Goal: Task Accomplishment & Management: Complete application form

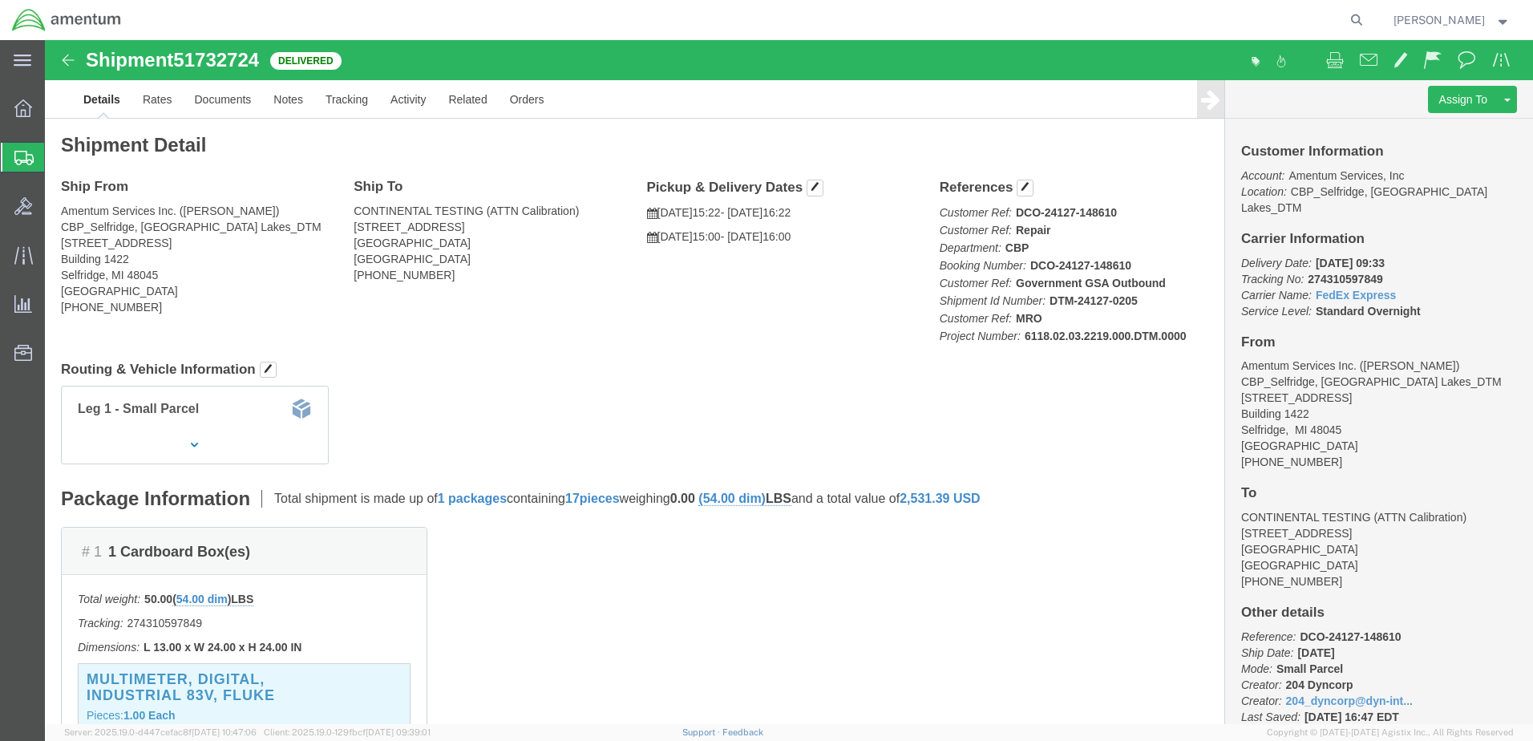
click at [0, 0] on span "Create Shipment" at bounding box center [0, 0] width 0 height 0
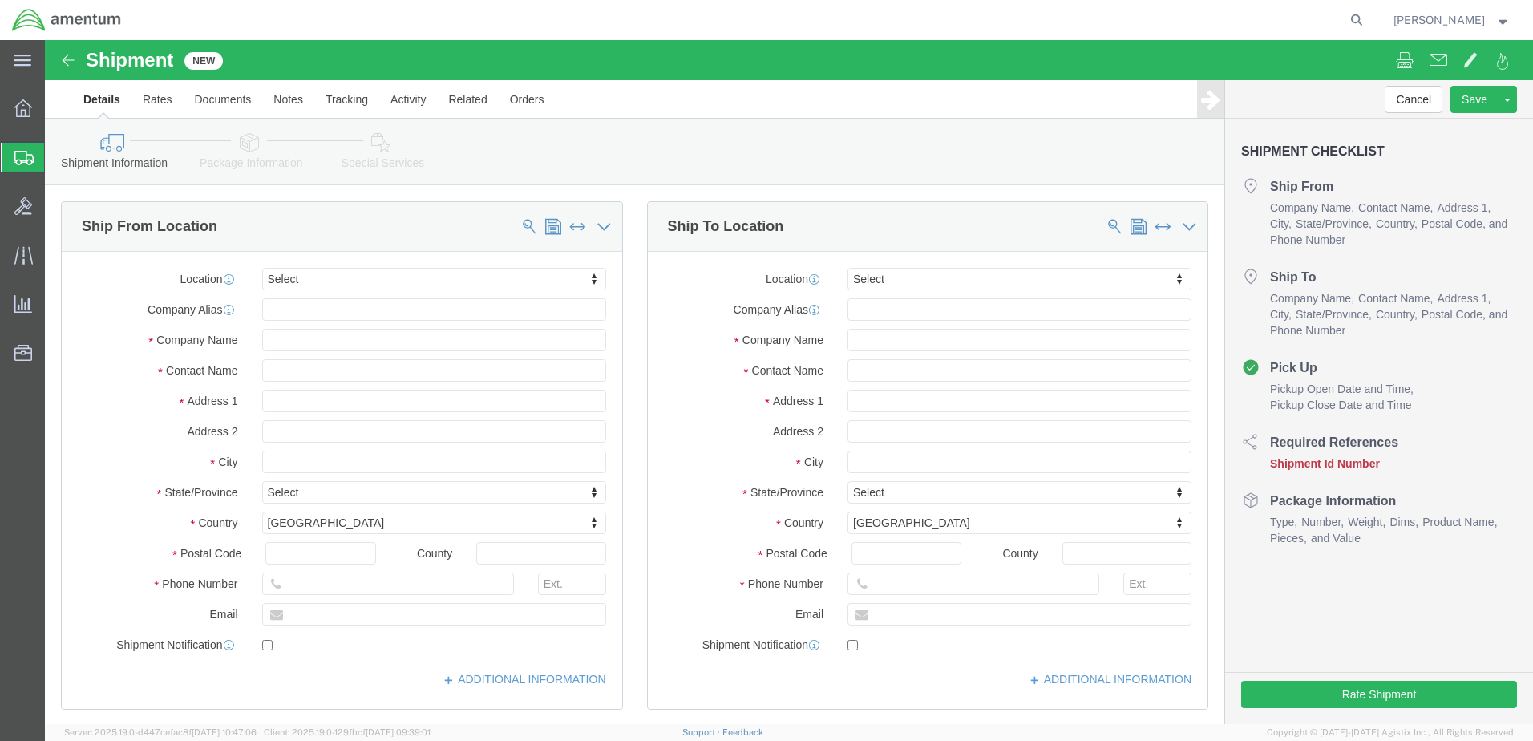
select select
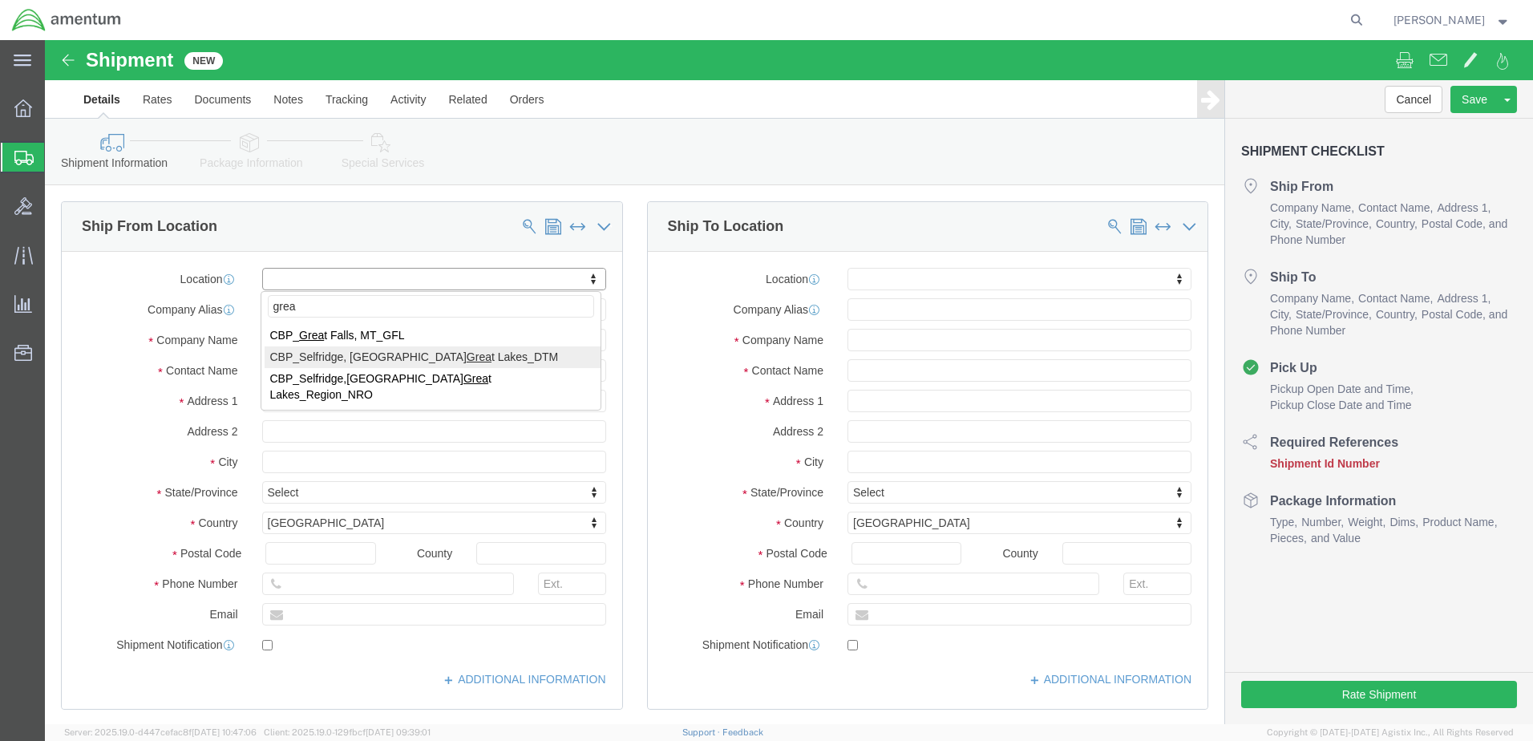
type input "grea"
select select "49921"
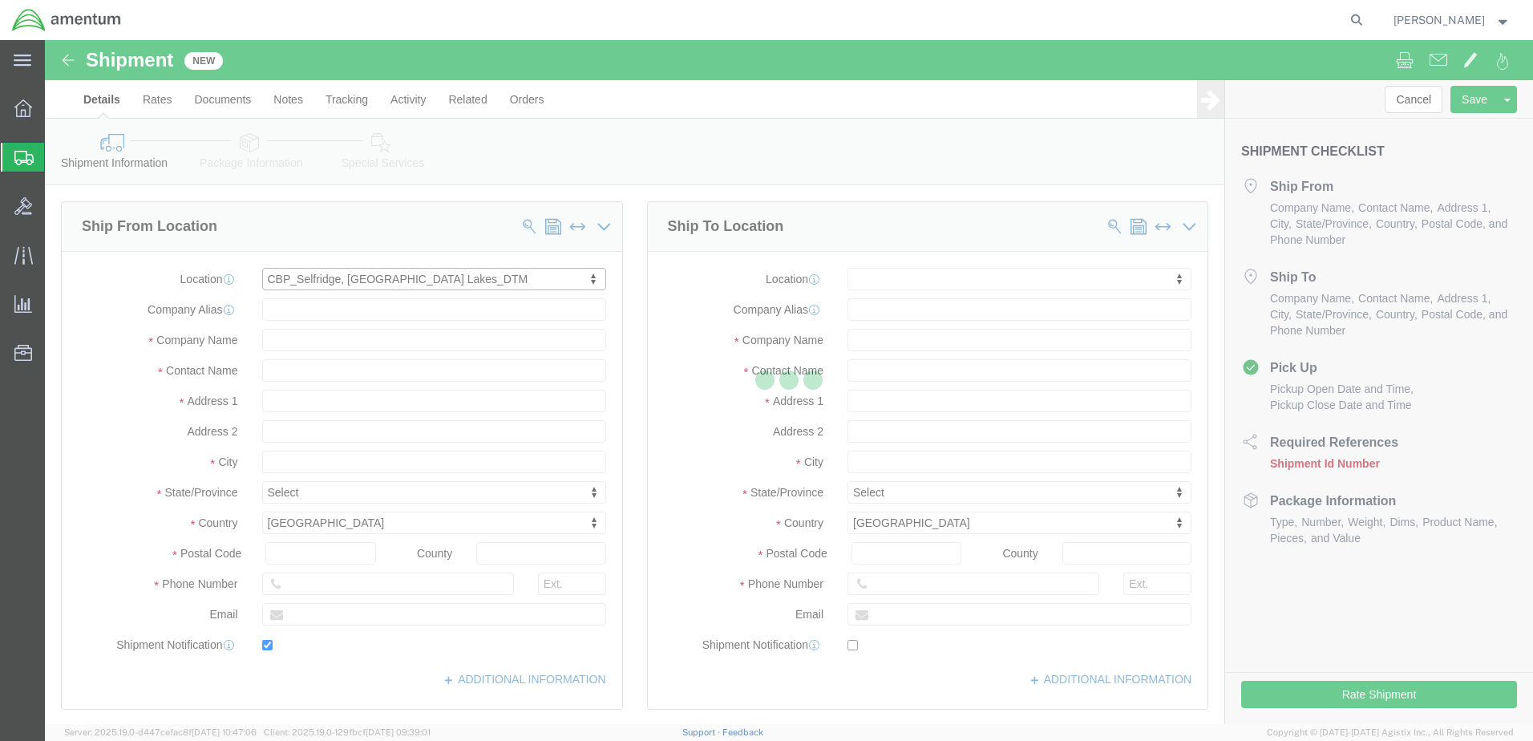
type input "[STREET_ADDRESS]"
type input "Building 1422"
type input "48045"
type input "[PHONE_NUMBER]"
type input "[PERSON_NAME][EMAIL_ADDRESS][PERSON_NAME][DOMAIN_NAME]"
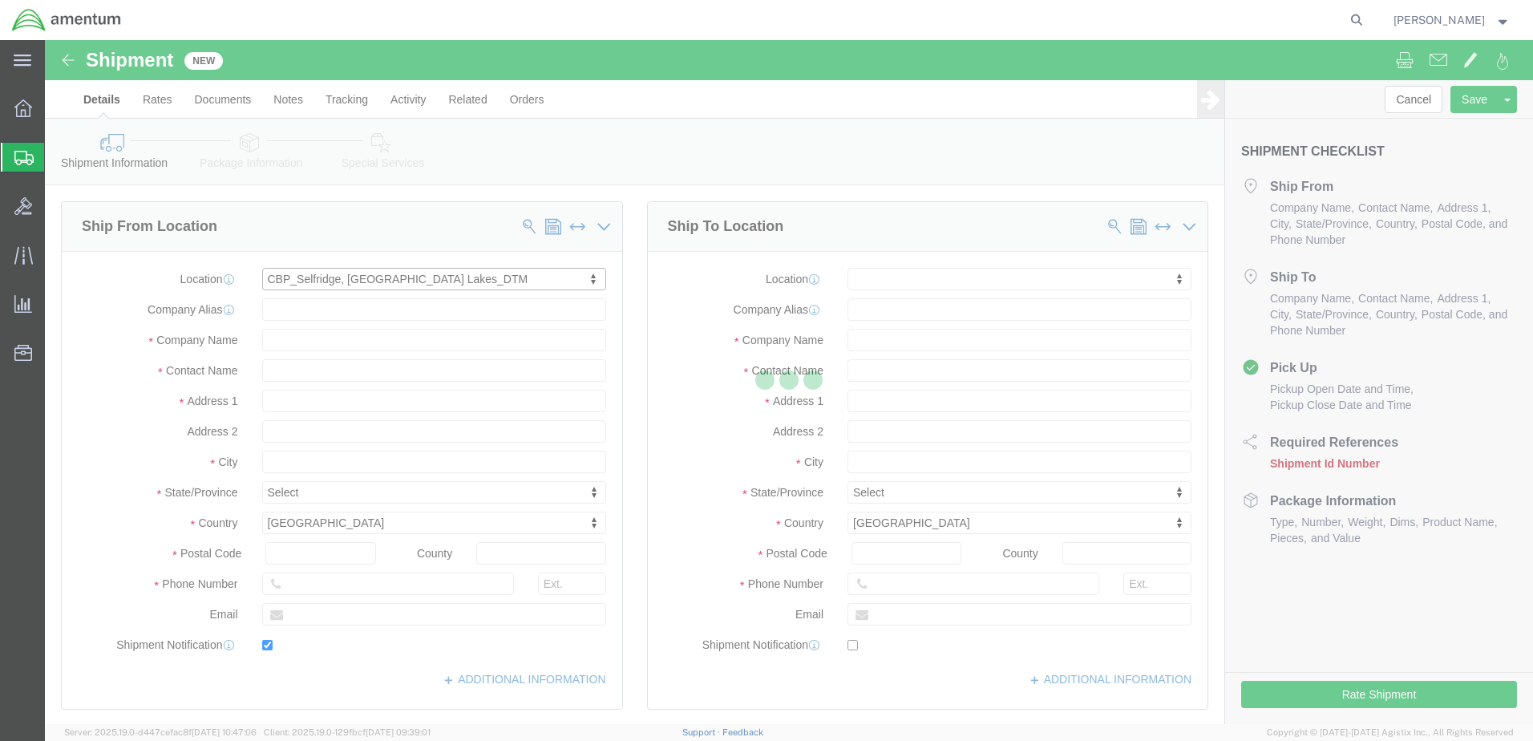
checkbox input "true"
type input "Amentum Services, Inc"
type input "[PERSON_NAME]"
type input "Selfridge"
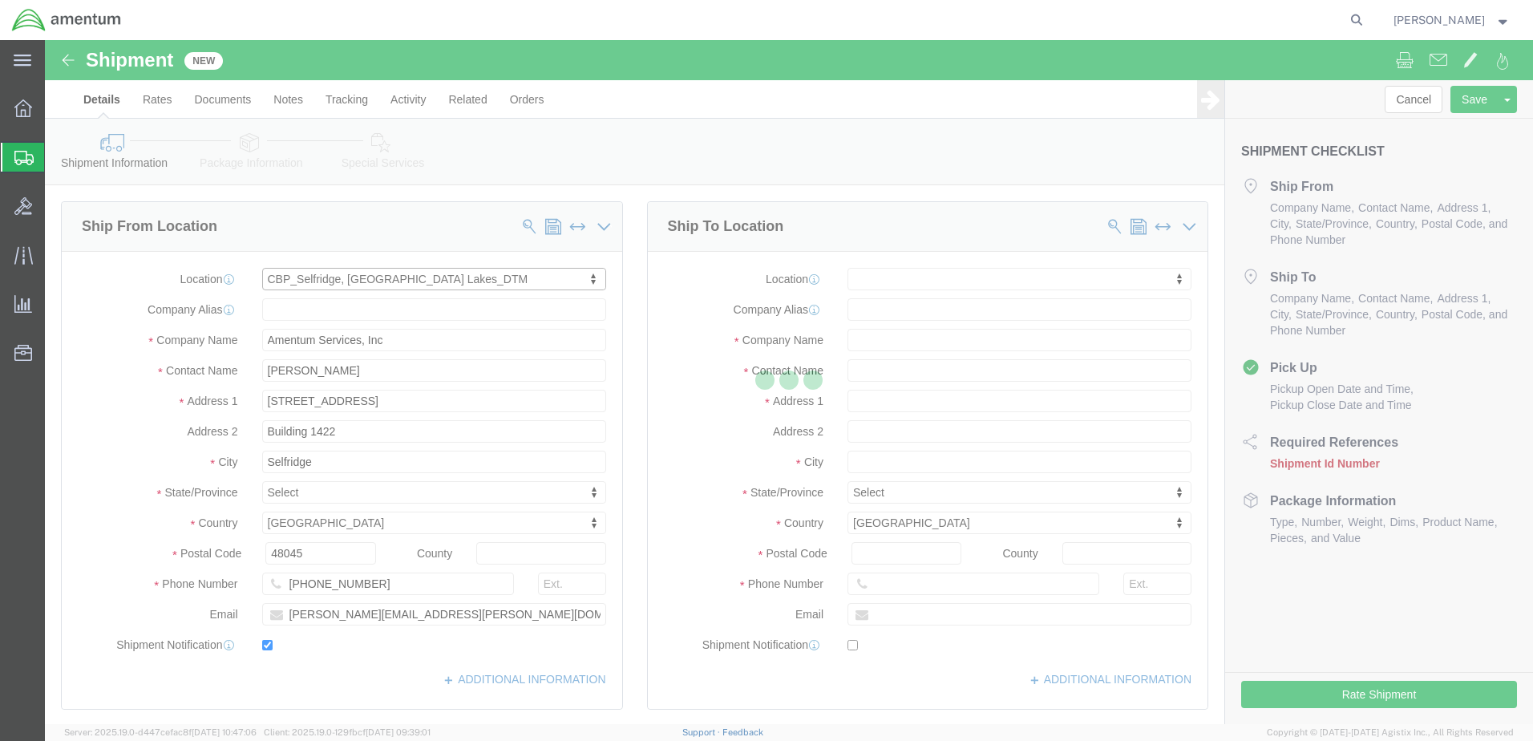
select select "MI"
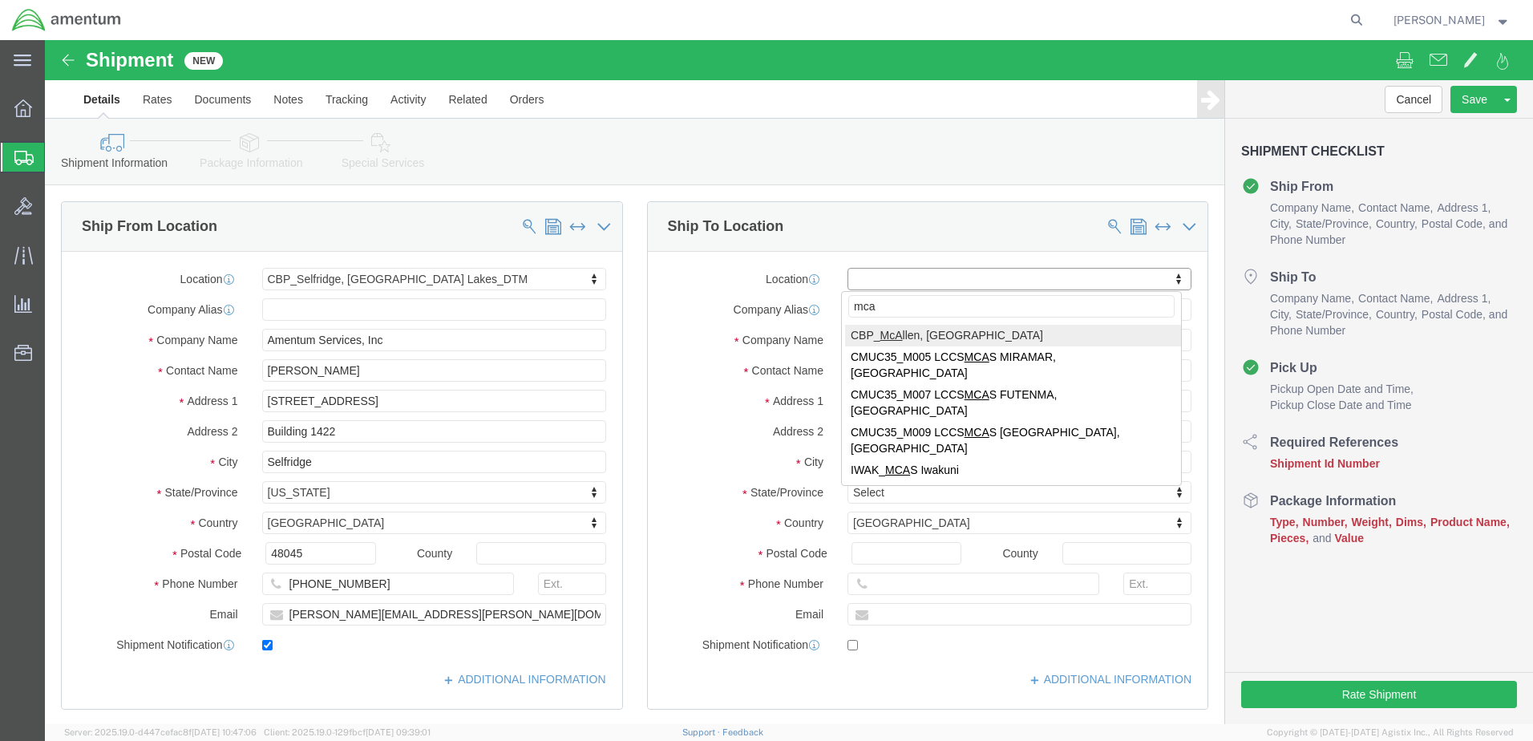
type input "mca"
select select "49941"
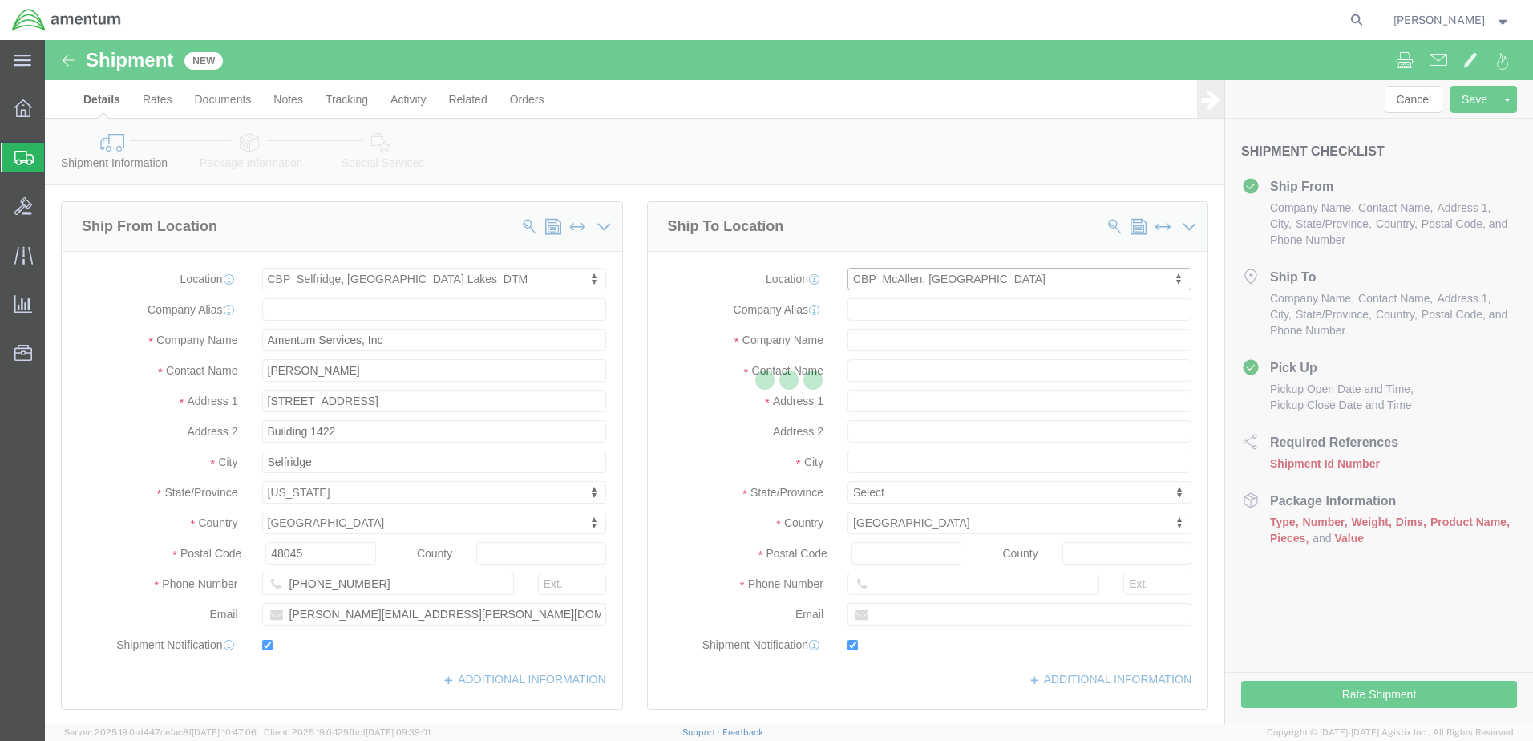
type input "[STREET_ADDRESS]"
type input "32C"
type input "78503"
type input "[PHONE_NUMBER]"
type input "[PERSON_NAME][EMAIL_ADDRESS][PERSON_NAME][DOMAIN_NAME]"
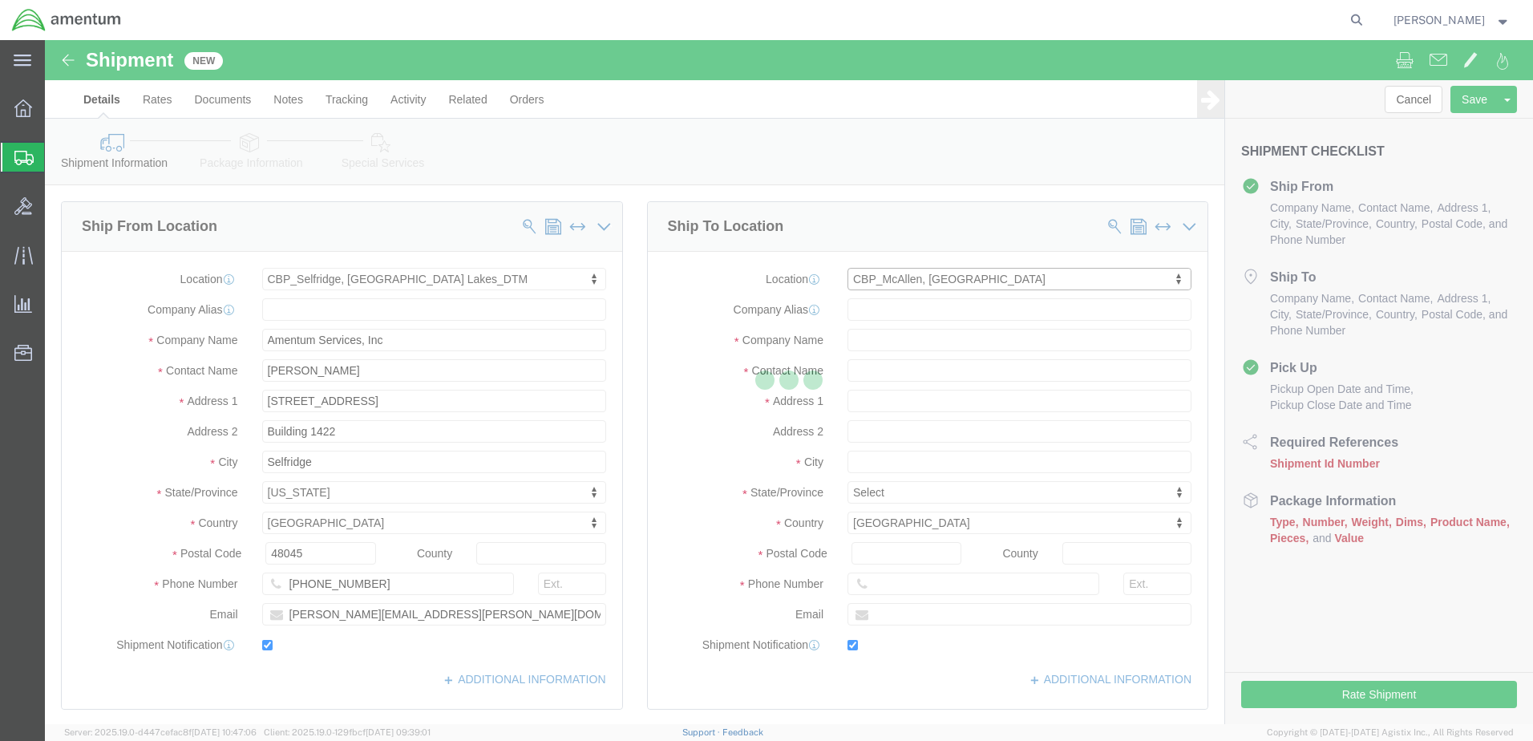
checkbox input "true"
type input "Amentum Services, Inc"
type input "[PERSON_NAME]"
type input "McAllen"
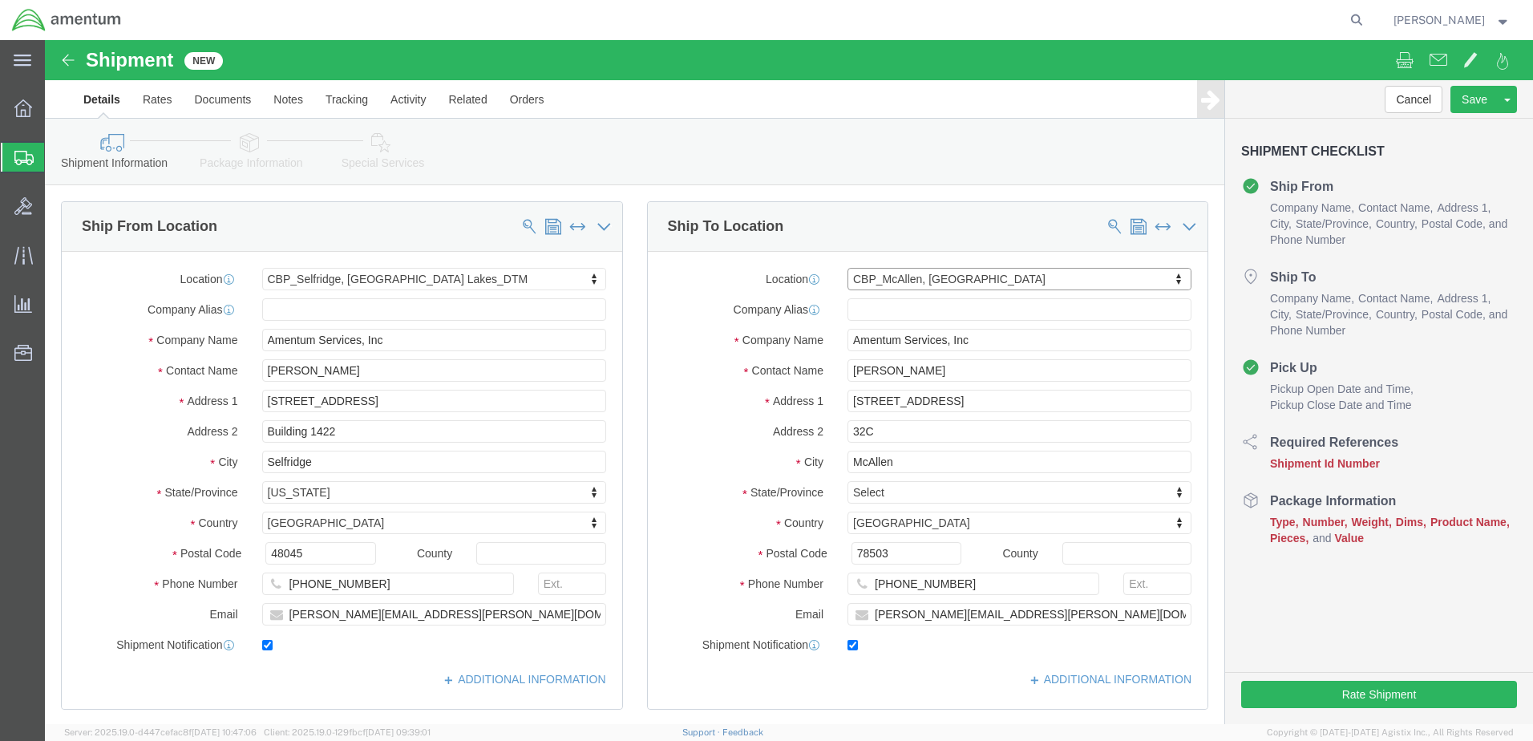
select select "[GEOGRAPHIC_DATA]"
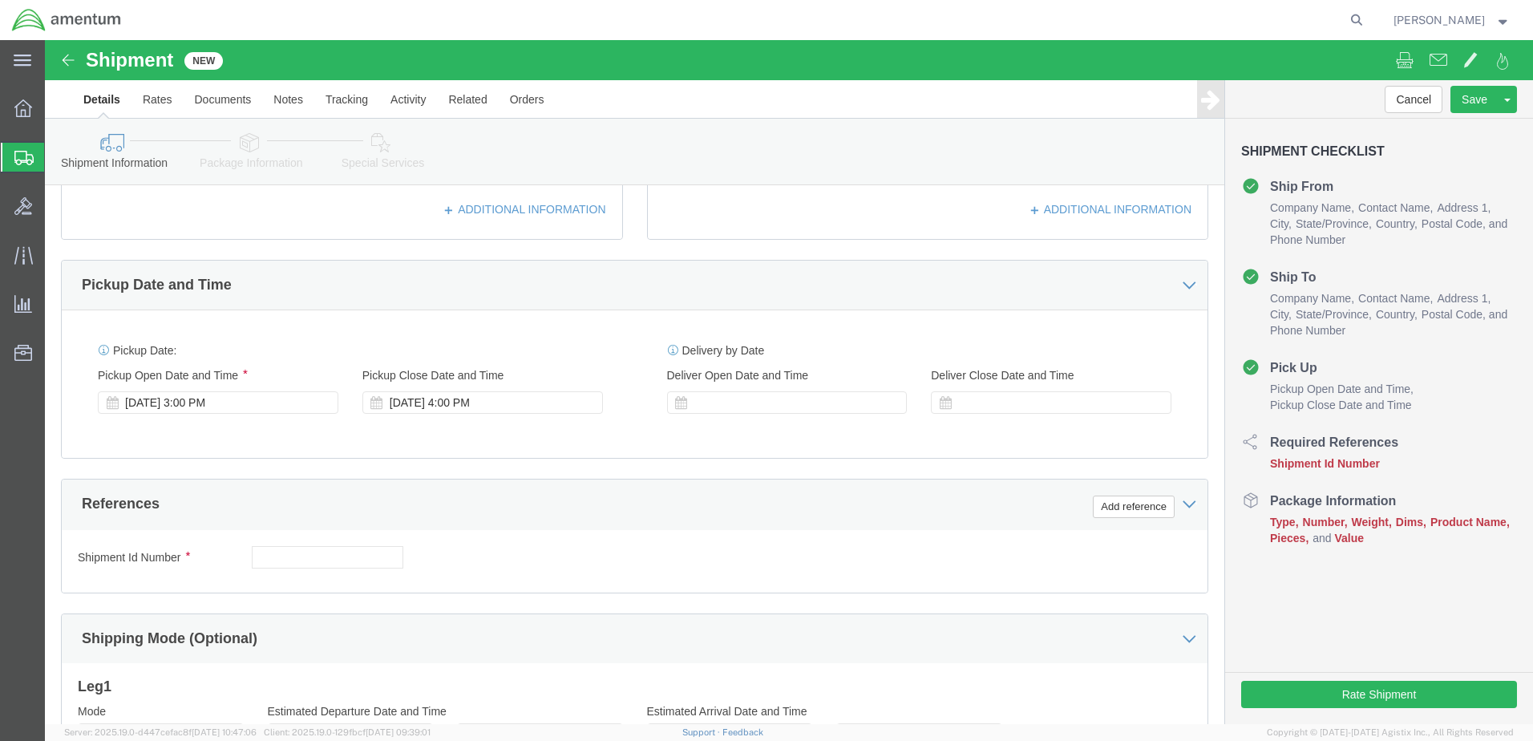
scroll to position [481, 0]
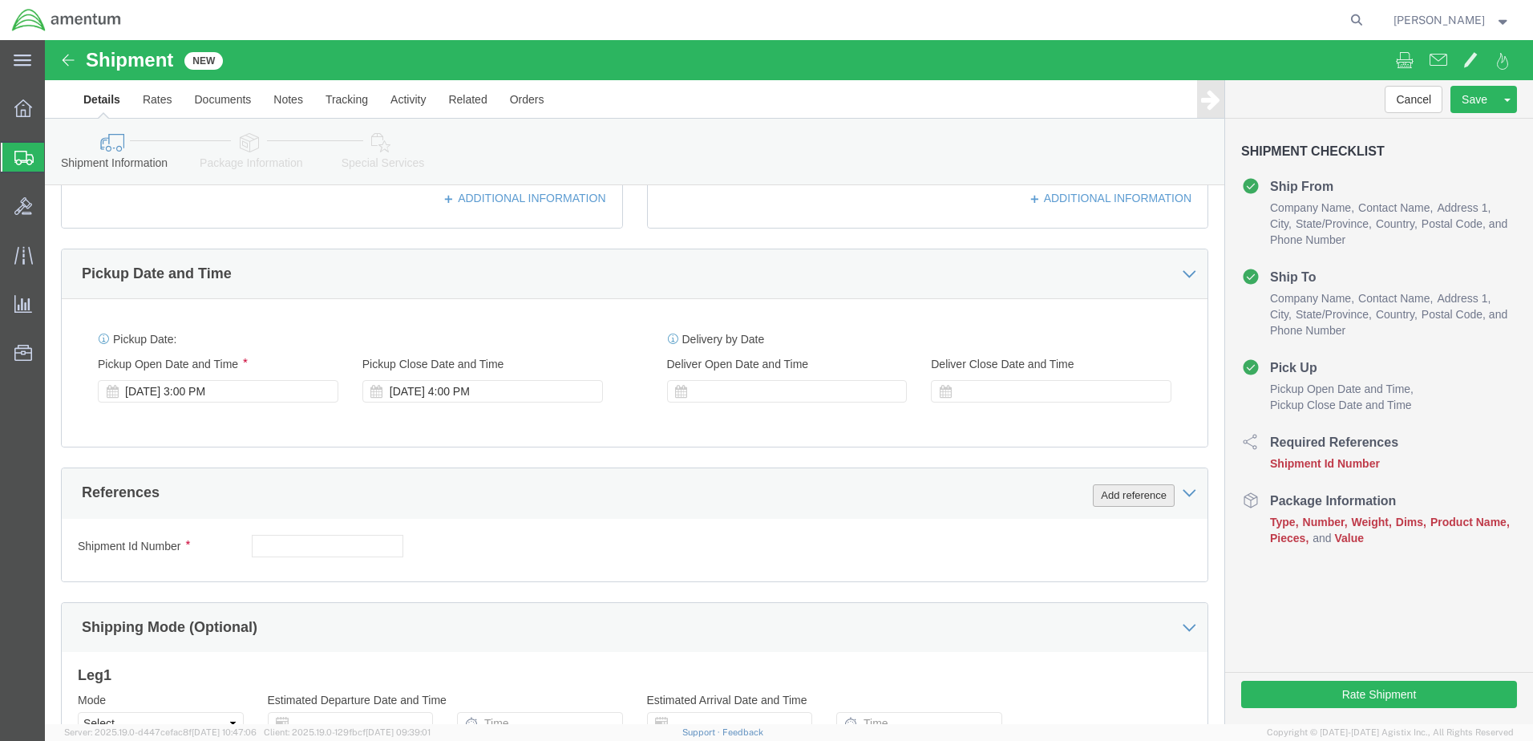
click button "Add reference"
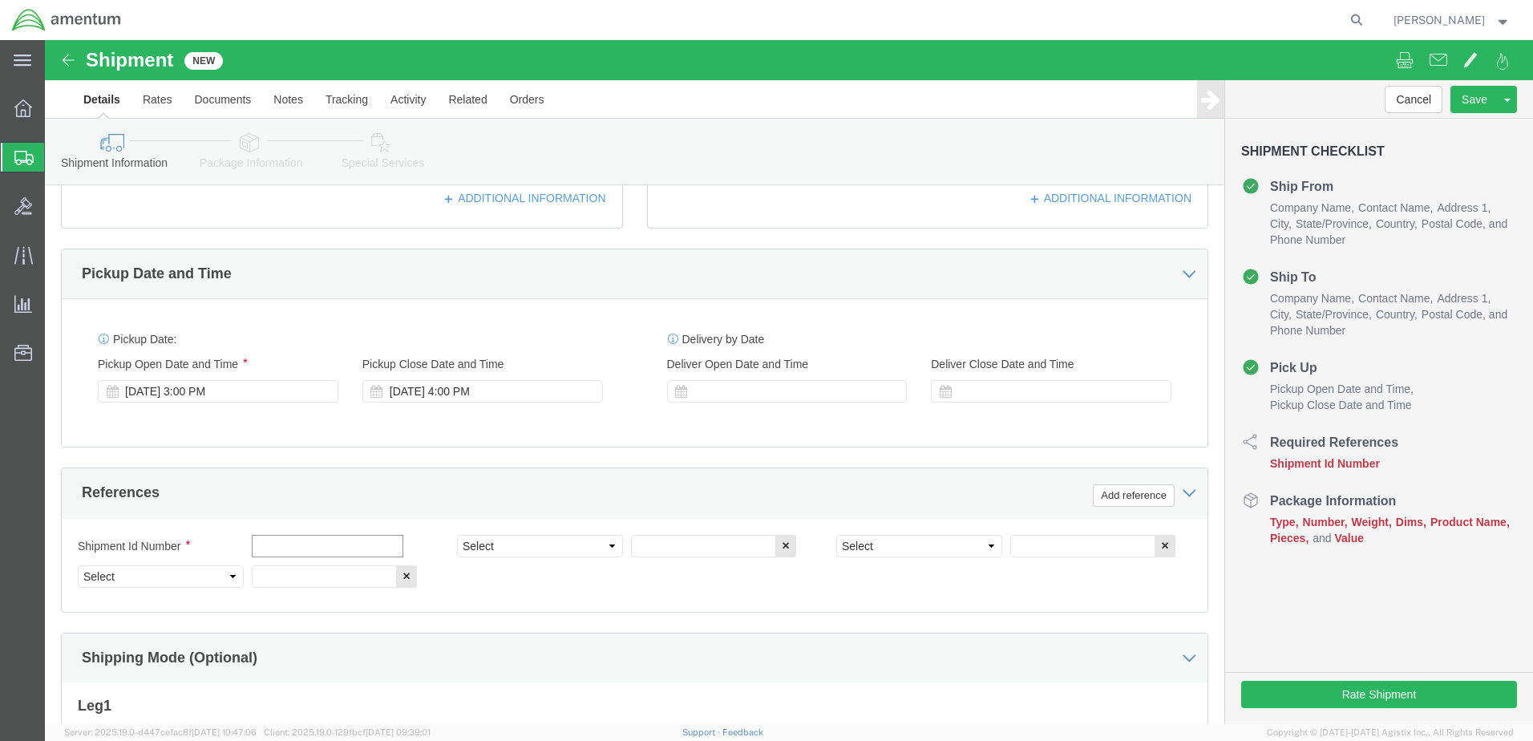
click input "text"
type input "Transfer-534-001811"
click div "Shipment Id Number Transfer-534-001811 Select Account Type Activity ID Airline …"
click select "Select Account Type Activity ID Airline Appointment Number ASN Batch Request # …"
select select "DEPT"
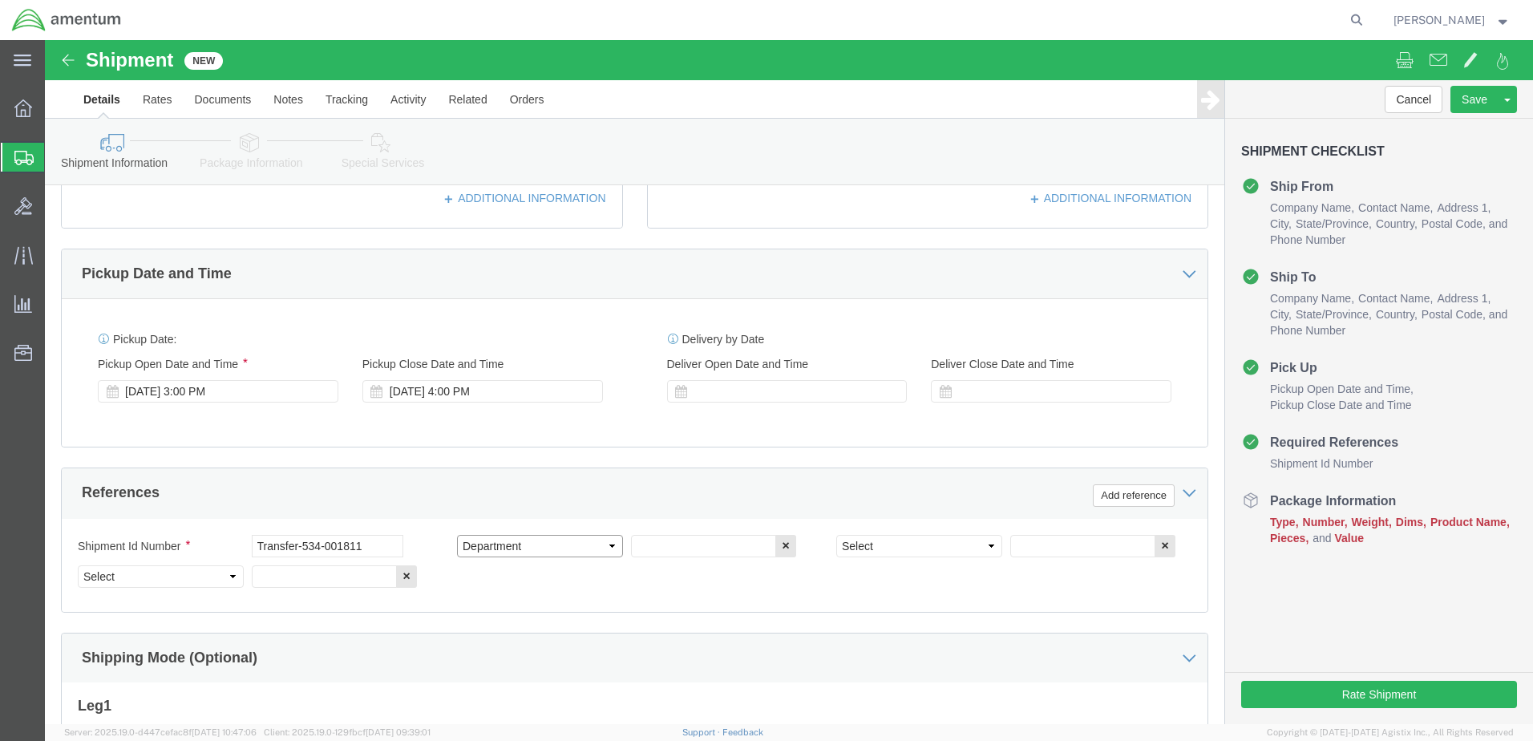
click select "Select Account Type Activity ID Airline Appointment Number ASN Batch Request # …"
click div "Select Account Type Activity ID Airline Appointment Number ASN Batch Request # …"
click input "text"
type input "CBP"
click select "Select Account Type Activity ID Airline Appointment Number ASN Batch Request # …"
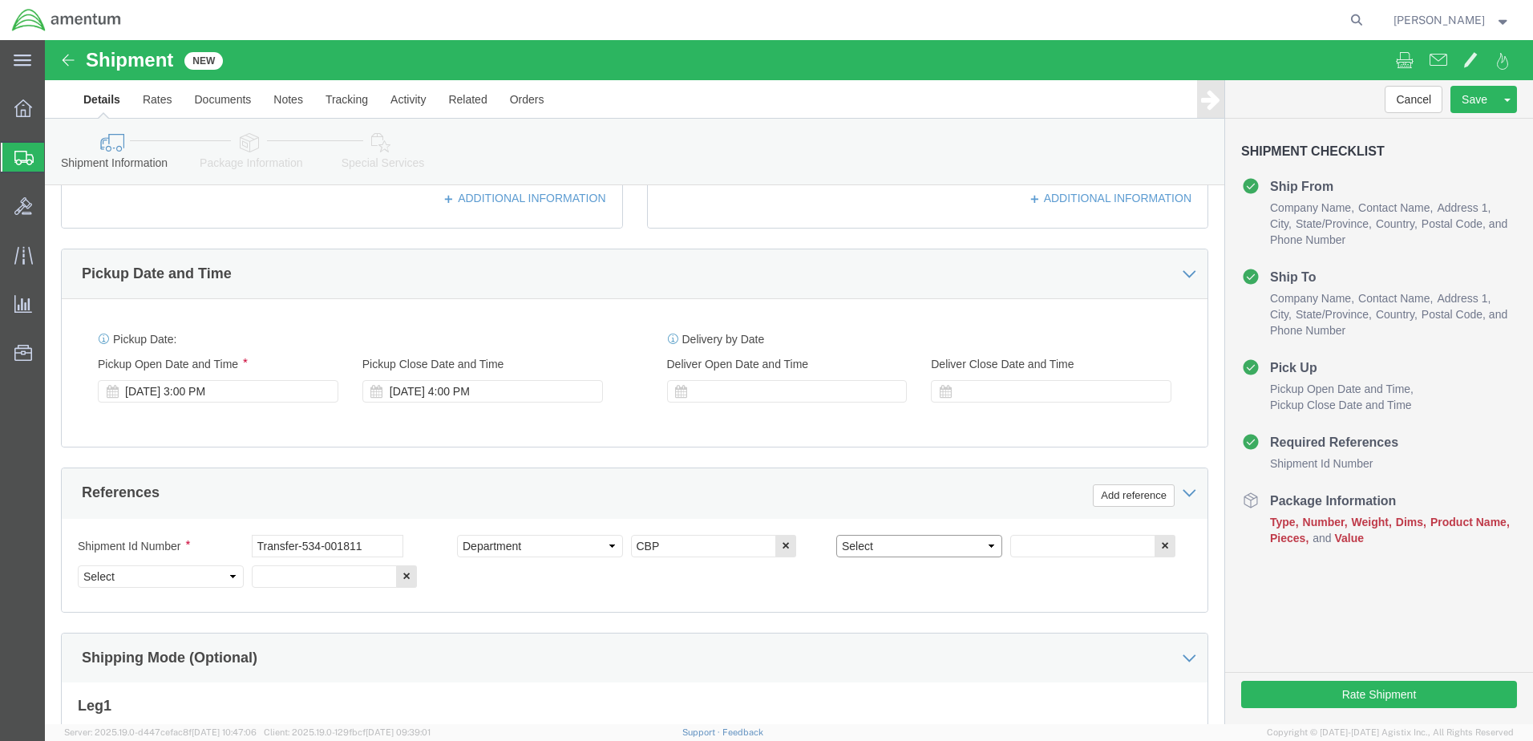
select select "CUSTREF"
click select "Select Account Type Activity ID Airline Appointment Number ASN Batch Request # …"
click div "Shipment Id Number Transfer-534-001811 Select Account Type Activity ID Airline …"
click input "text"
type input "MAG SEAL"
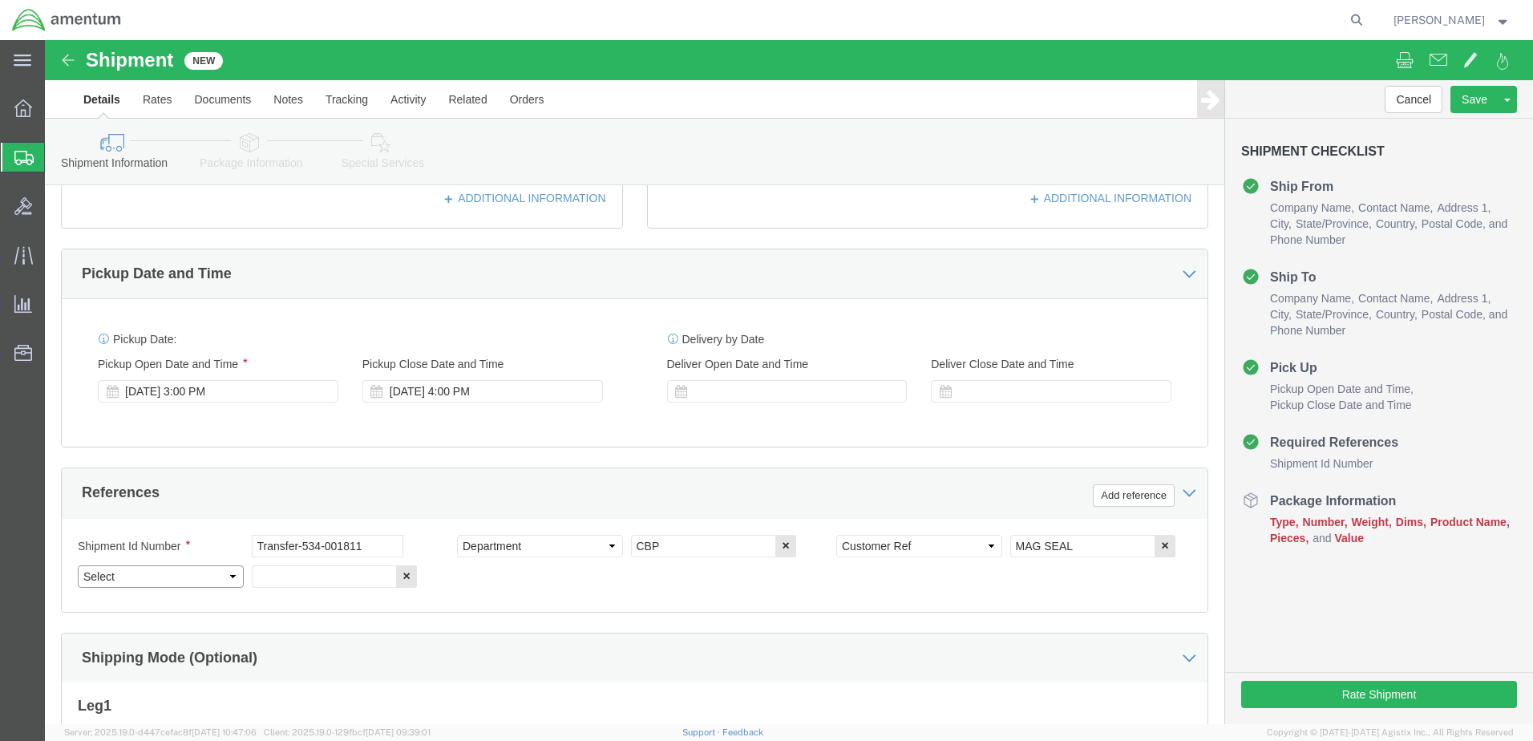
click select "Select Account Type Activity ID Airline Appointment Number ASN Batch Request # …"
select select "PROJNUM"
click select "Select Account Type Activity ID Airline Appointment Number ASN Batch Request # …"
click input "text"
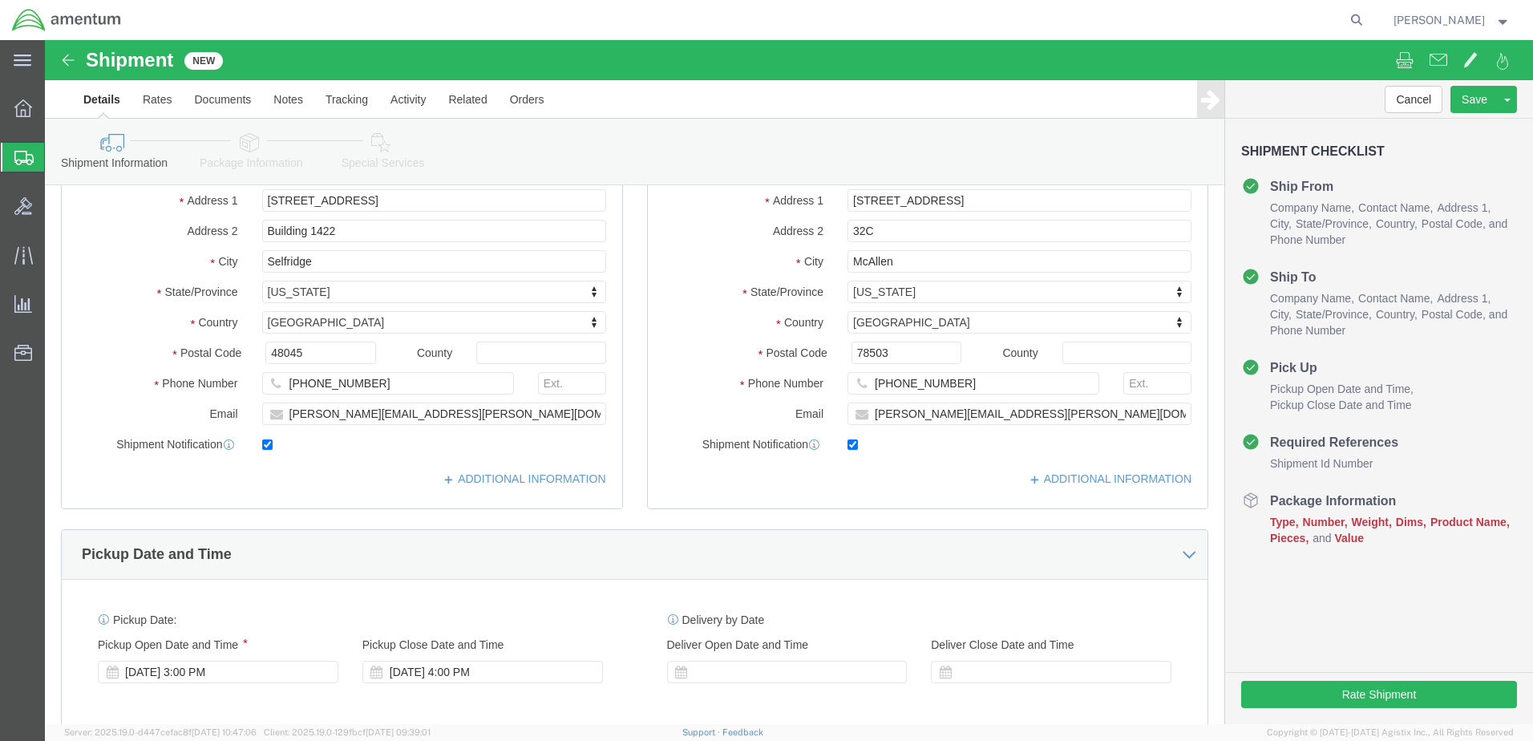
scroll to position [80, 0]
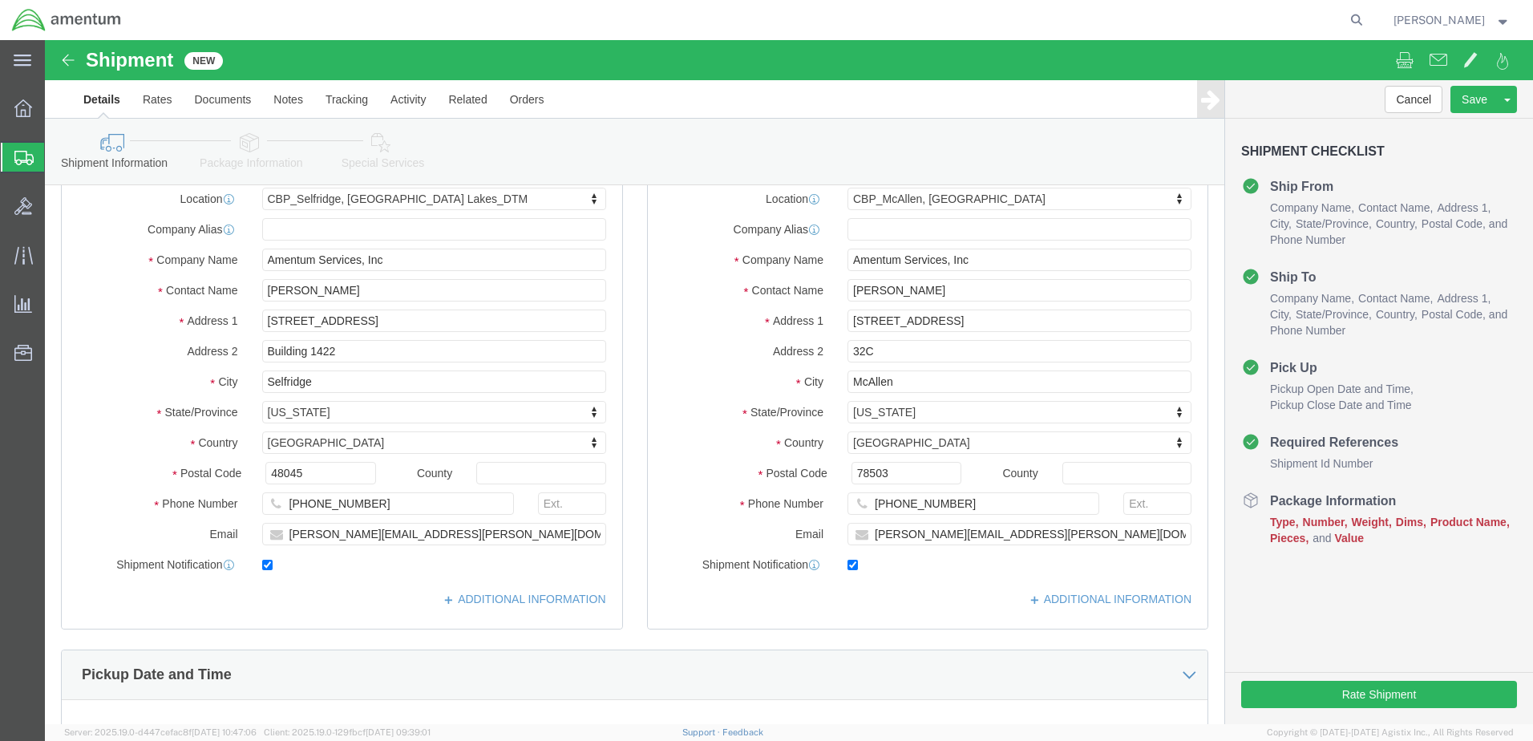
type input "6118.03.03.2219.000.DTM.0000"
click link "Package Information"
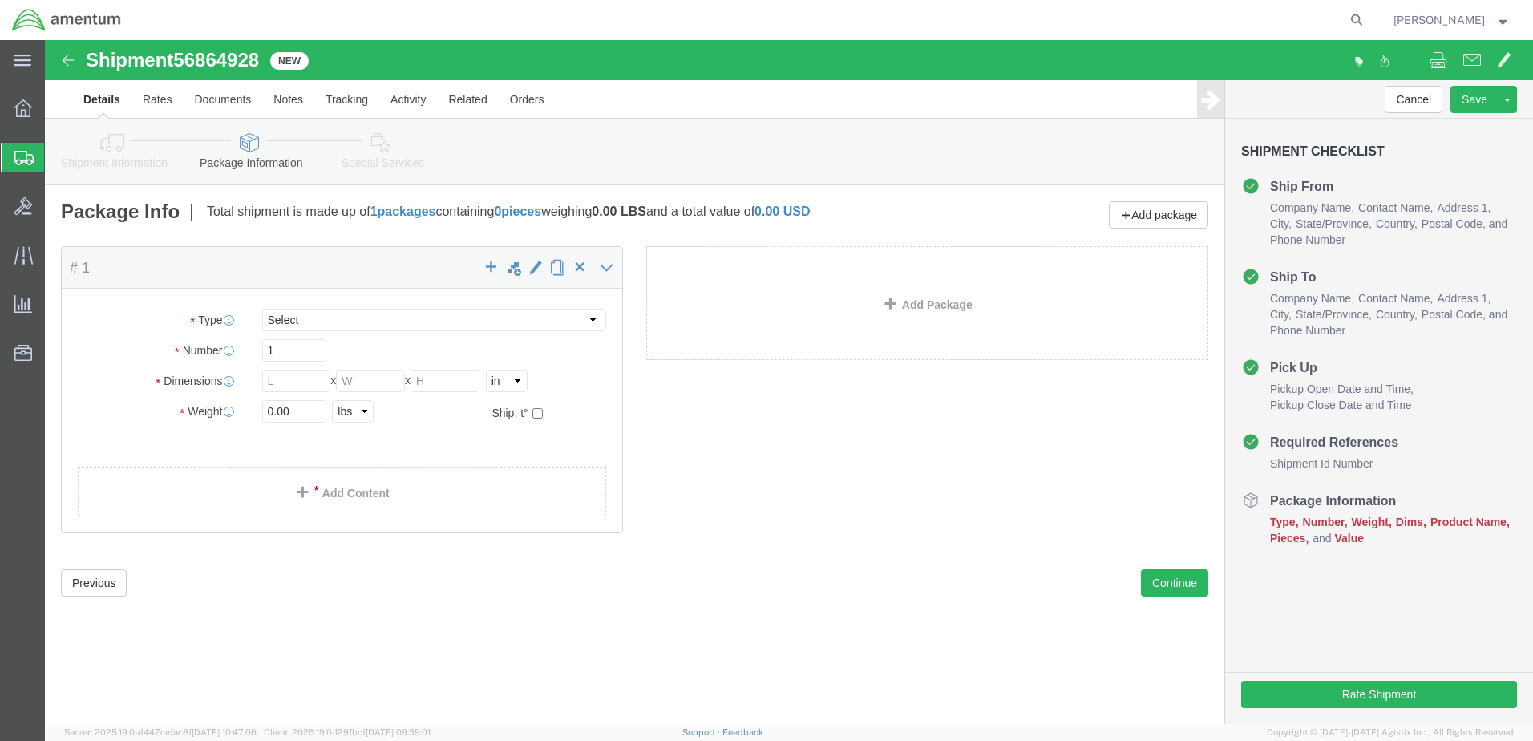
select select "CBOX"
click input "text"
type input "8"
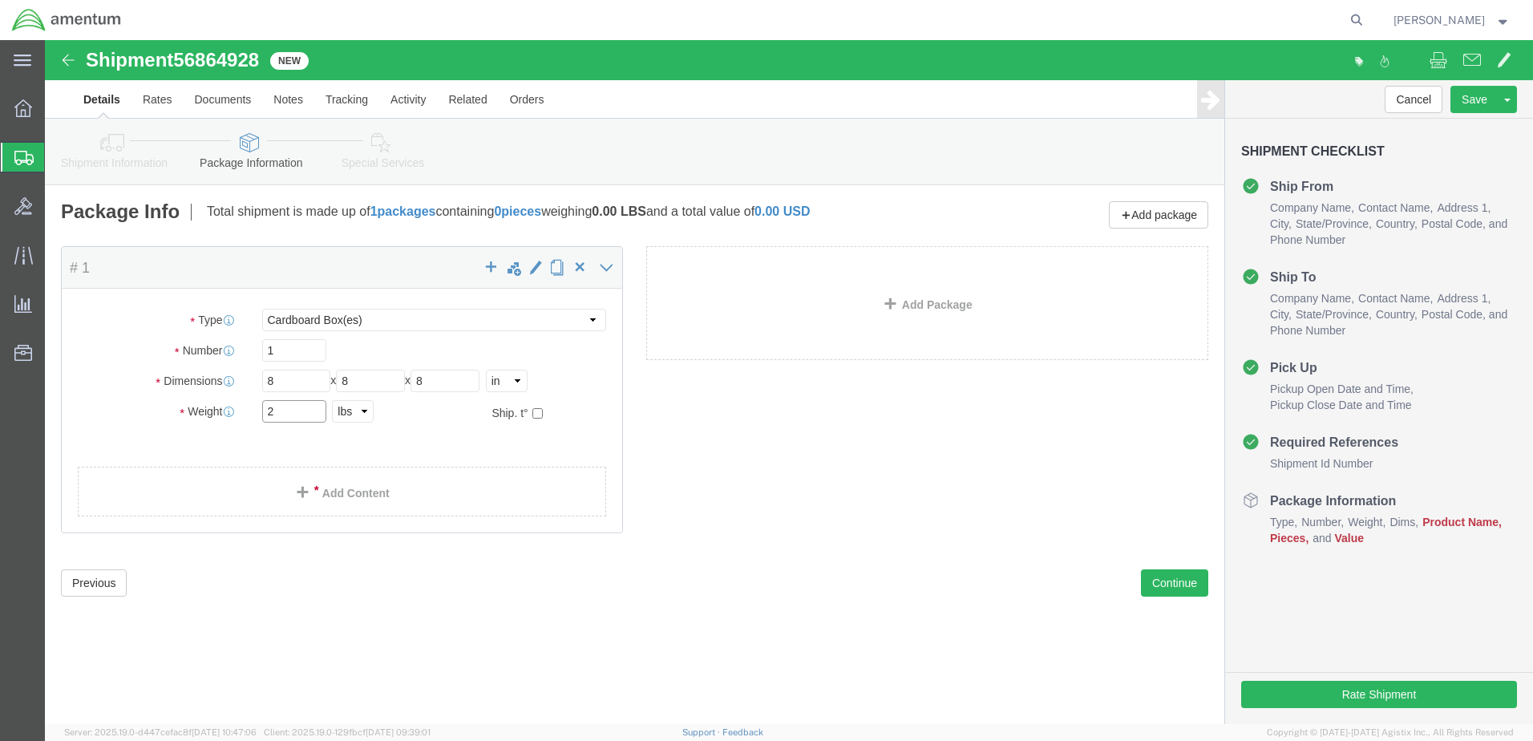
type input "2"
click link "Add Content"
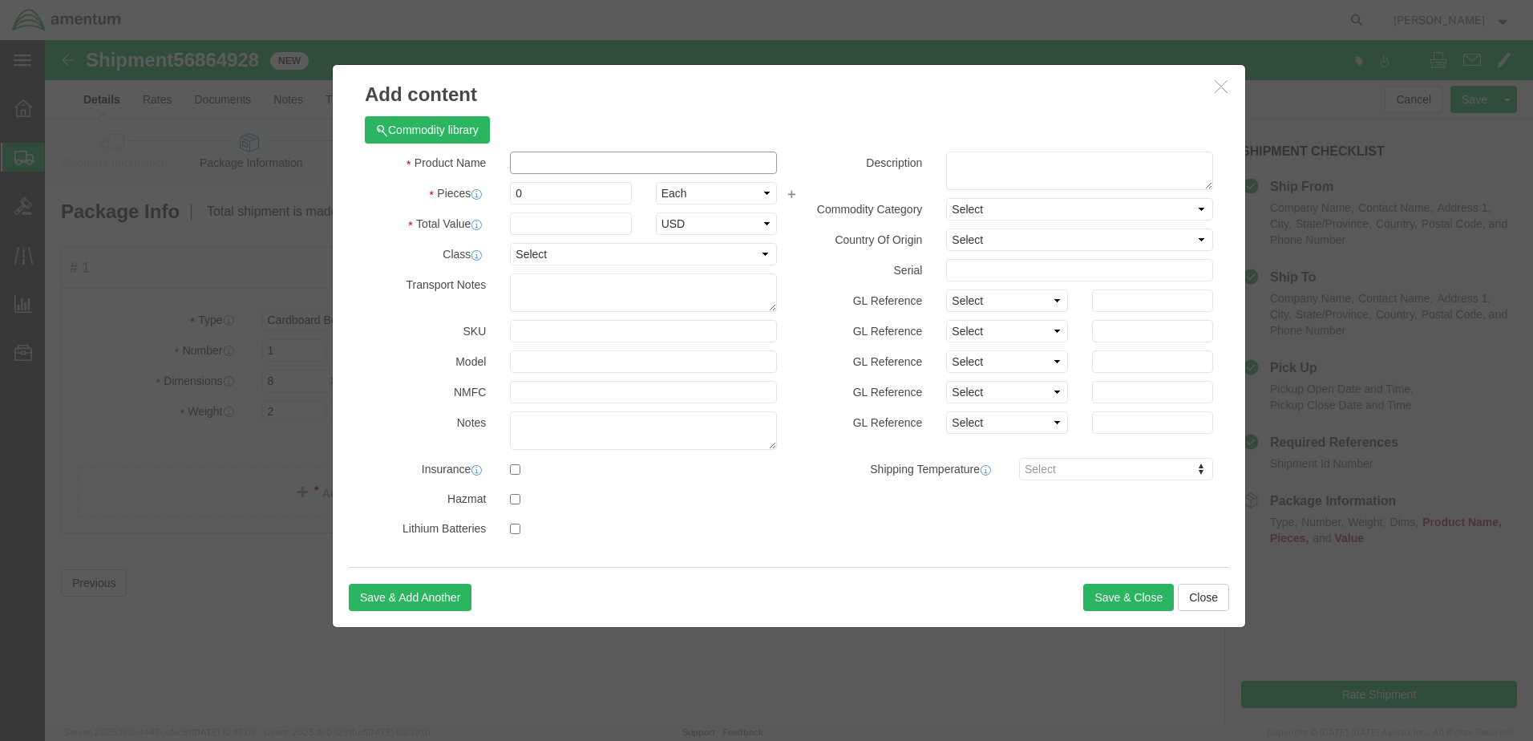
click input "text"
type input "MAG SEAL"
click button "Commodity library"
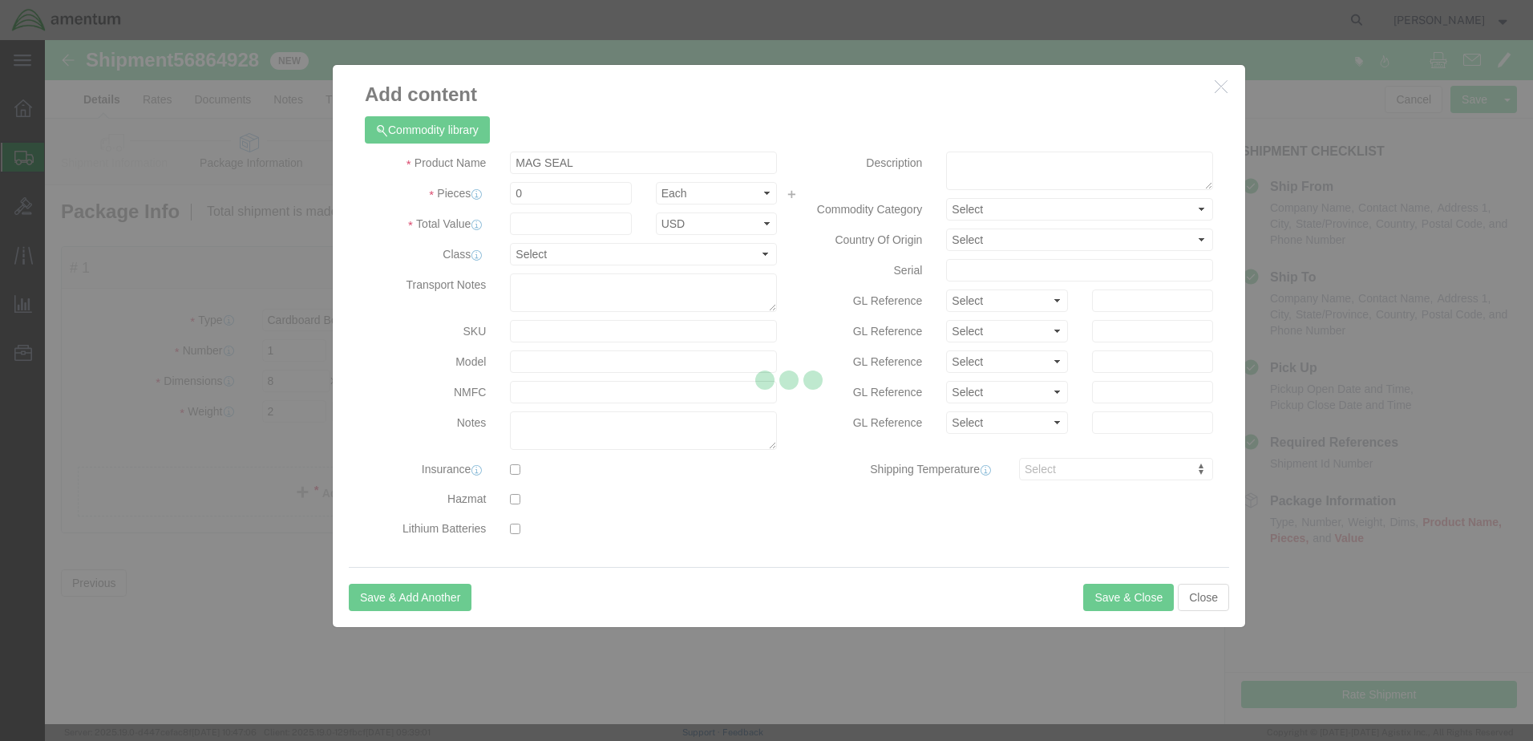
drag, startPoint x: 577, startPoint y: 236, endPoint x: 545, endPoint y: 145, distance: 96.4
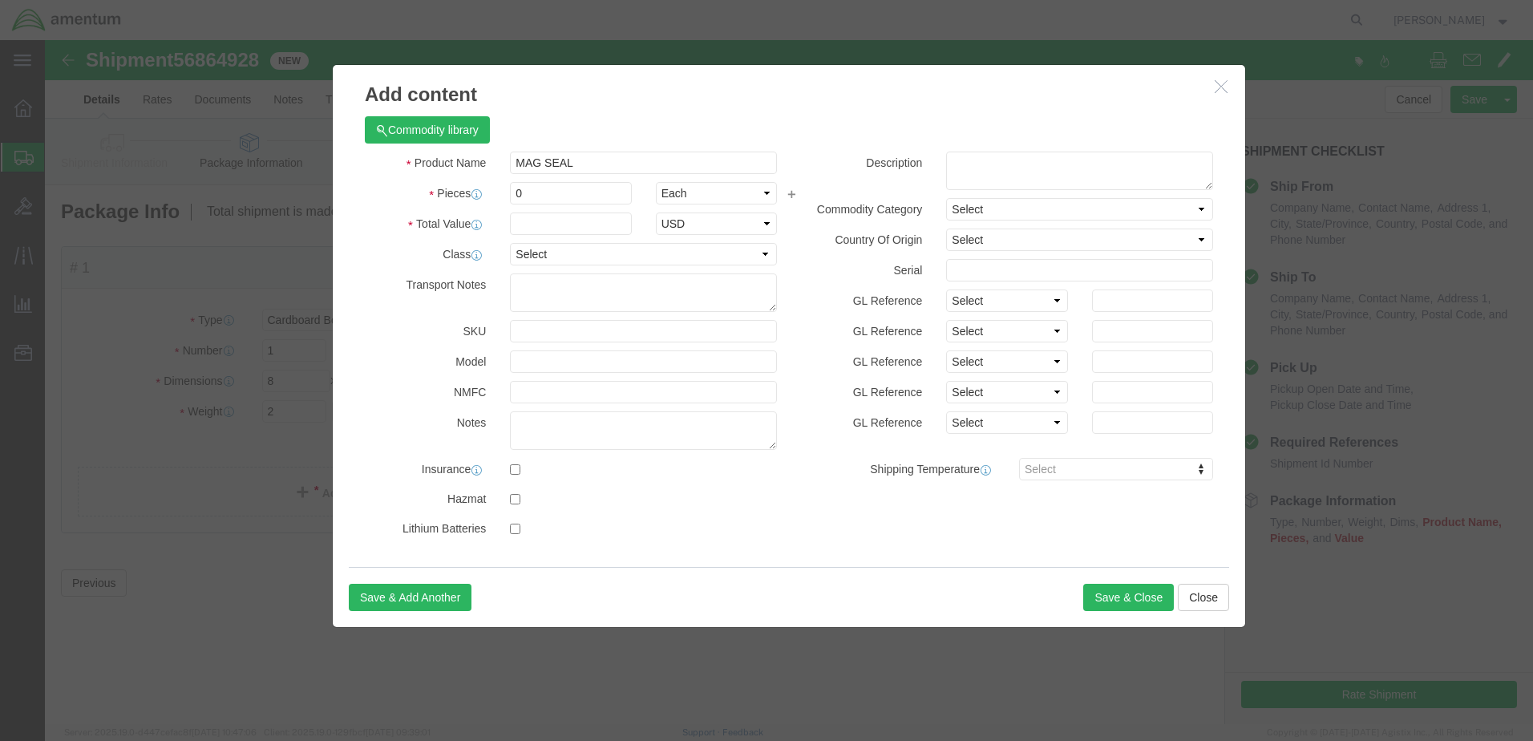
click td "LGC"
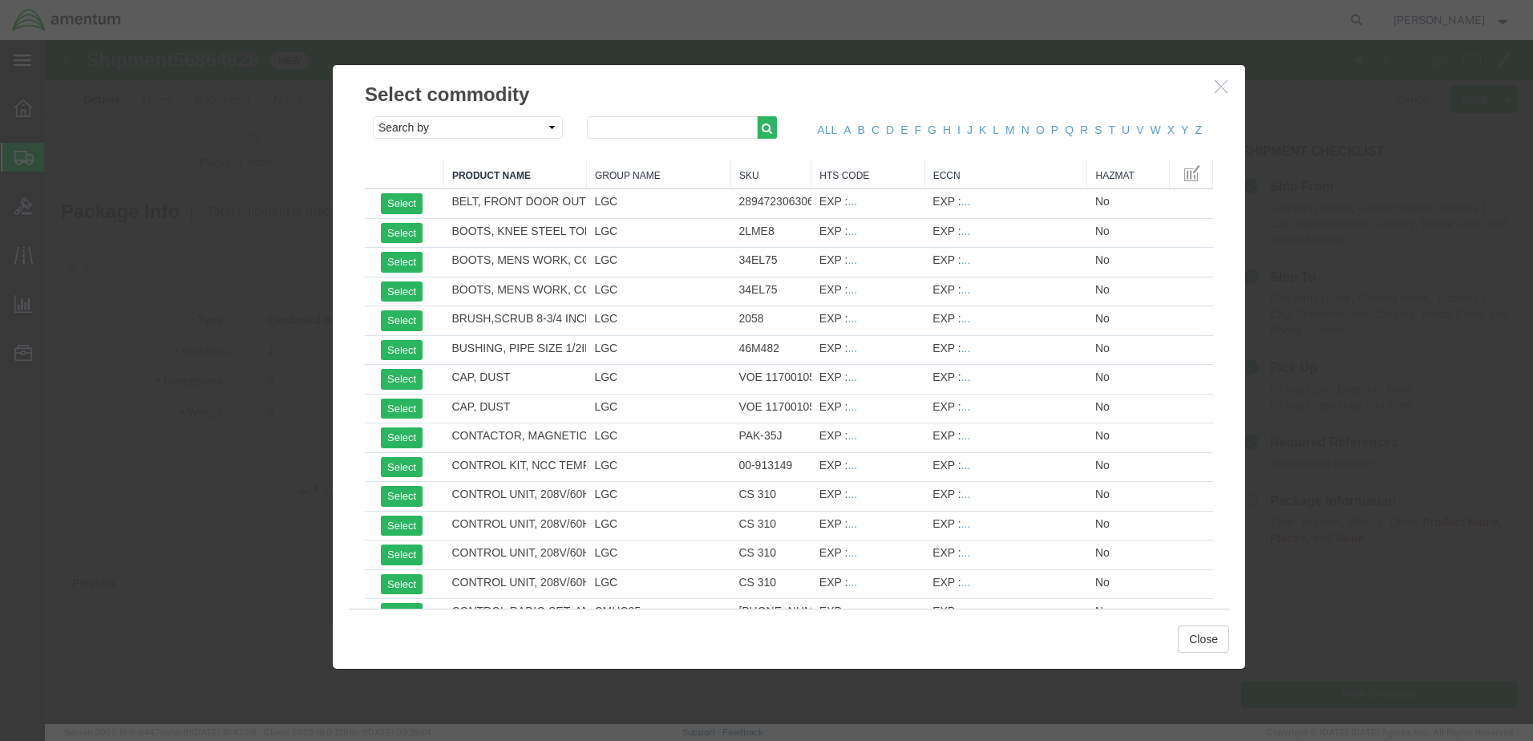
click icon "button"
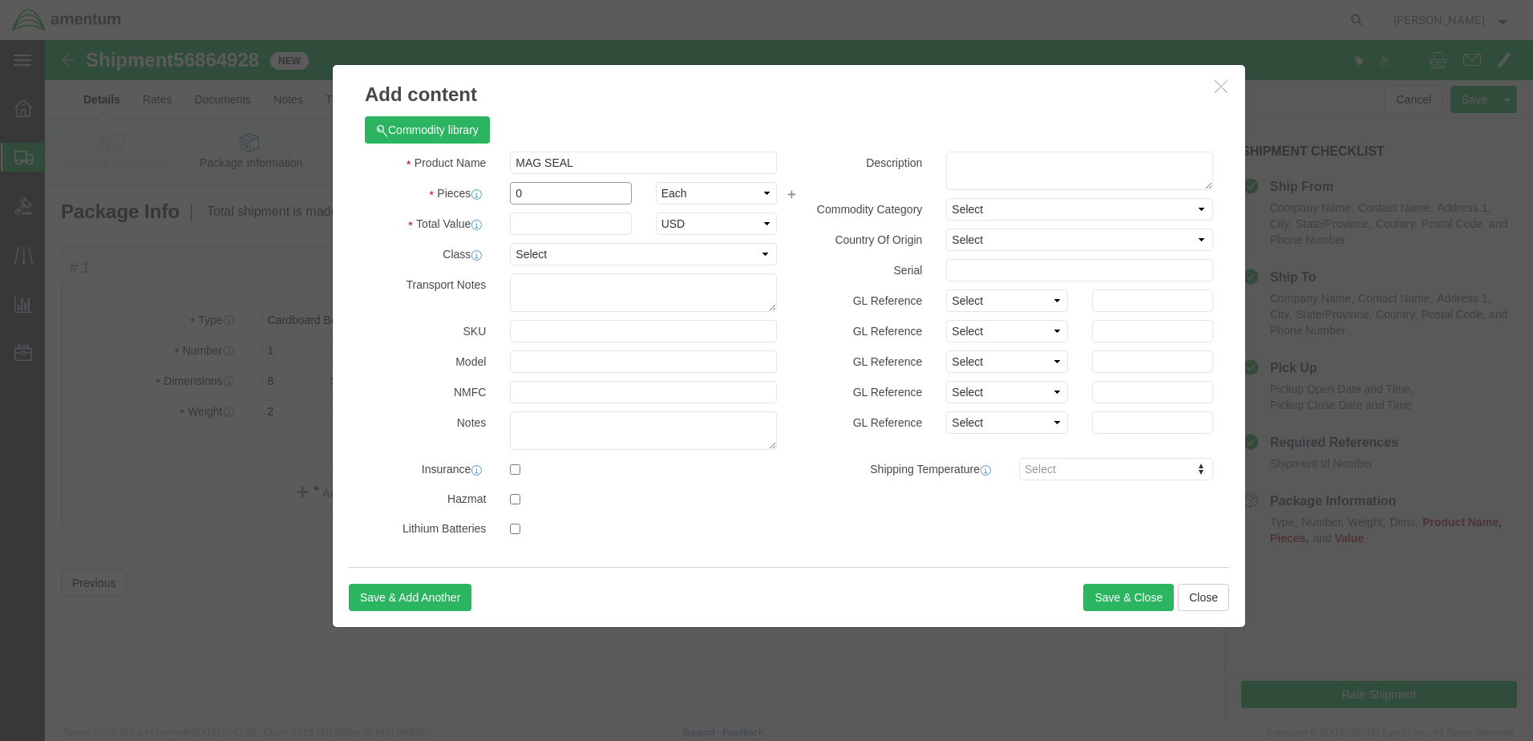
click input "0"
type input "1"
type input "500.00"
select select "USD"
click button "Save & Close"
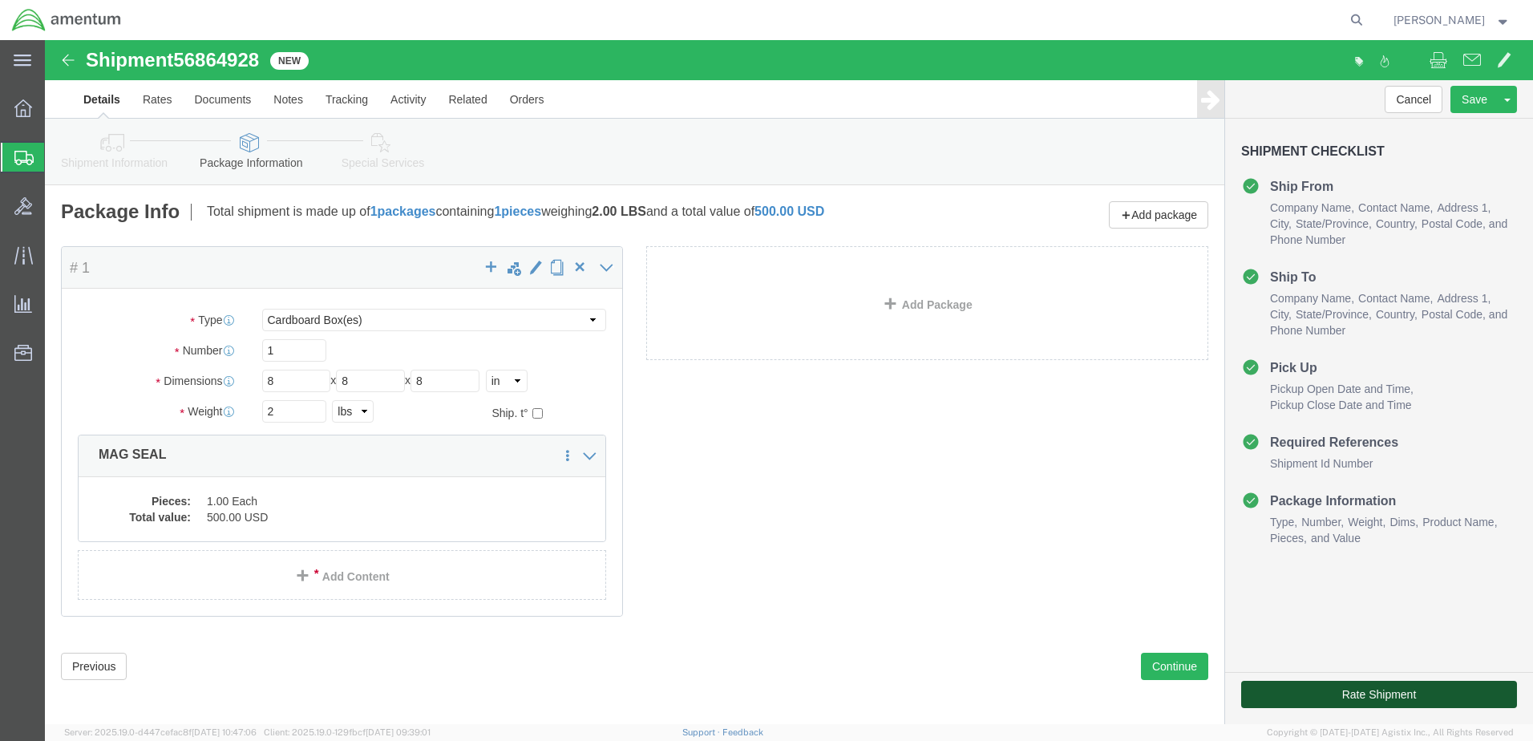
click button "Rate Shipment"
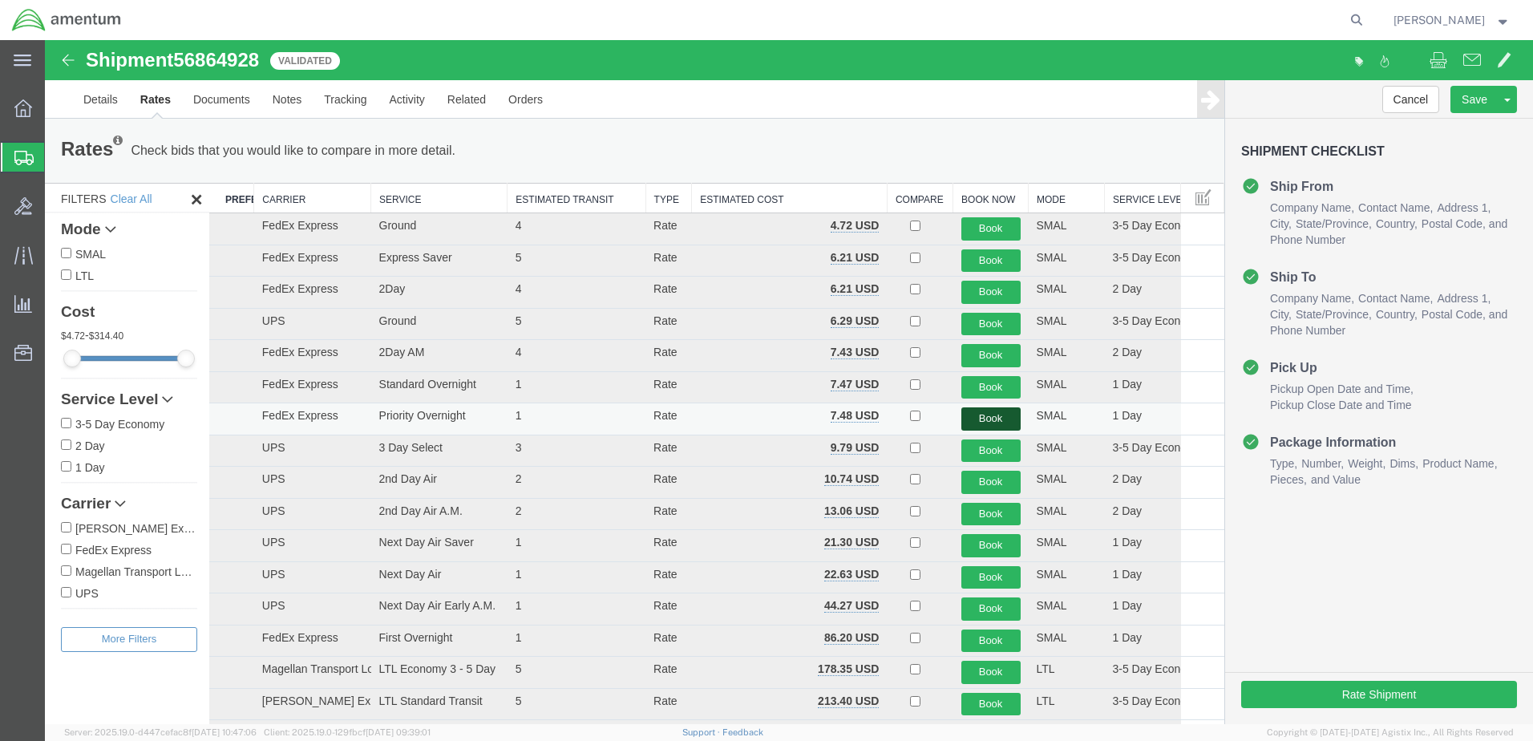
click at [998, 419] on button "Book" at bounding box center [991, 418] width 59 height 23
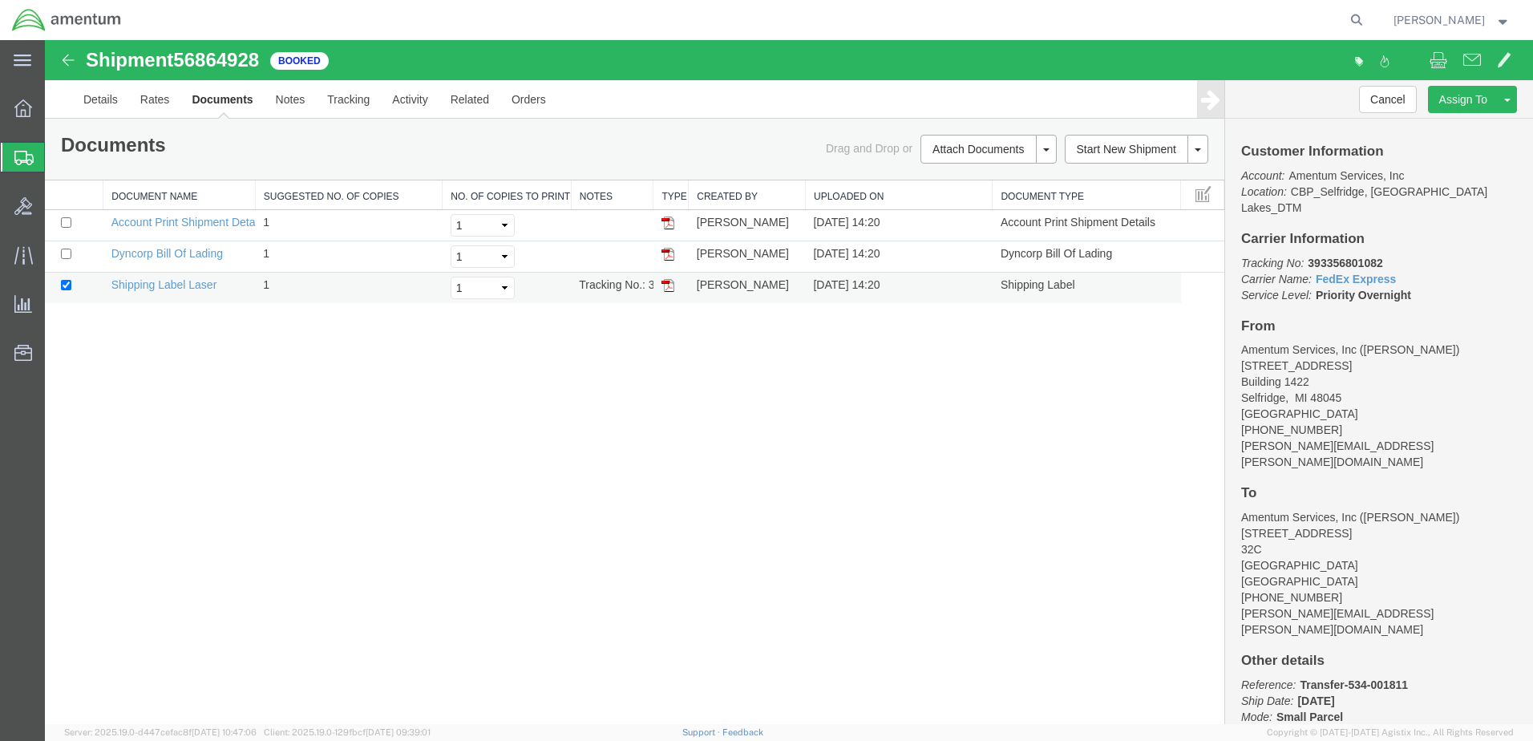
click at [668, 286] on img at bounding box center [668, 285] width 13 height 13
